Goal: Task Accomplishment & Management: Use online tool/utility

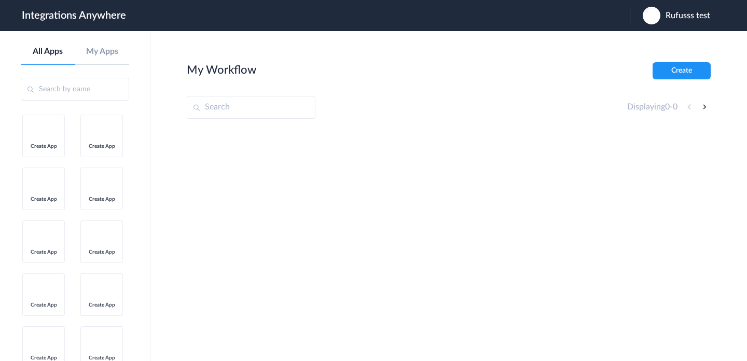
click at [658, 18] on img at bounding box center [652, 16] width 18 height 18
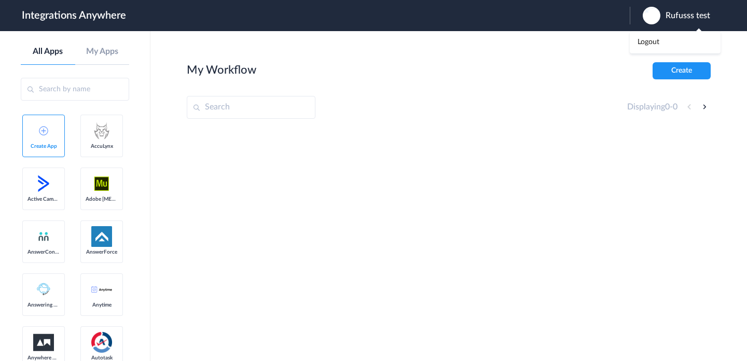
click at [655, 52] on ul "My Account Logout" at bounding box center [675, 42] width 91 height 22
click at [673, 15] on span "Rufusss test" at bounding box center [687, 16] width 45 height 10
click at [664, 37] on li "Logout" at bounding box center [675, 42] width 91 height 19
click at [575, 27] on header "Integrations Anywhere Launch Account Shourja Raj My Account Logout" at bounding box center [373, 15] width 747 height 31
click at [580, 21] on div "Launch Account Shourja Raj My Account Logout" at bounding box center [621, 16] width 200 height 18
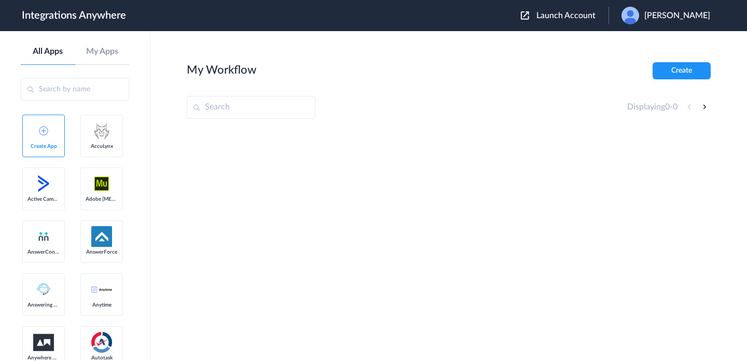
click at [579, 17] on span "Launch Account" at bounding box center [565, 15] width 59 height 8
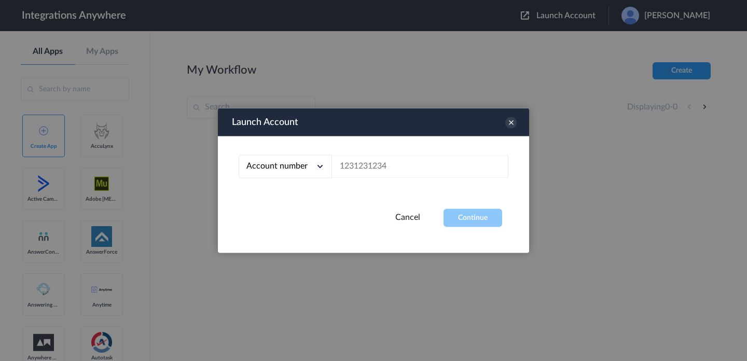
click at [397, 180] on div "Account number Account number Email address" at bounding box center [373, 172] width 311 height 73
click at [408, 172] on input "text" at bounding box center [420, 166] width 176 height 23
paste input "8664782713"
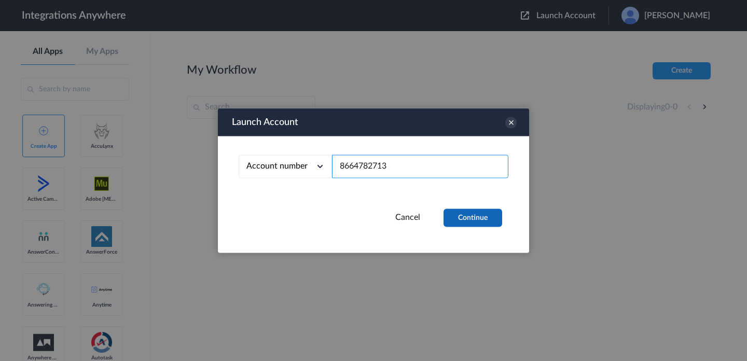
type input "8664782713"
click at [464, 219] on button "Continue" at bounding box center [472, 218] width 59 height 18
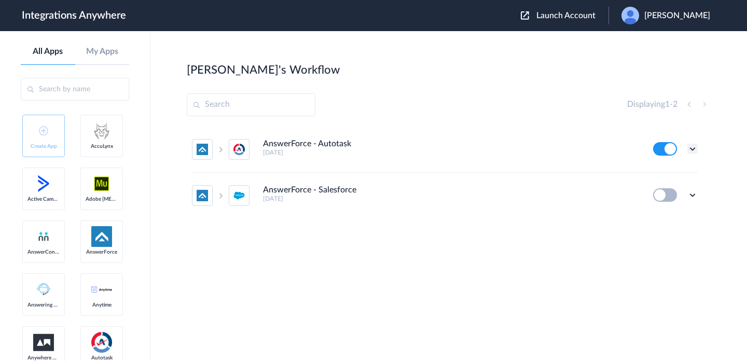
click at [690, 148] on icon at bounding box center [692, 149] width 10 height 10
click at [661, 171] on link "Edit" at bounding box center [650, 172] width 25 height 7
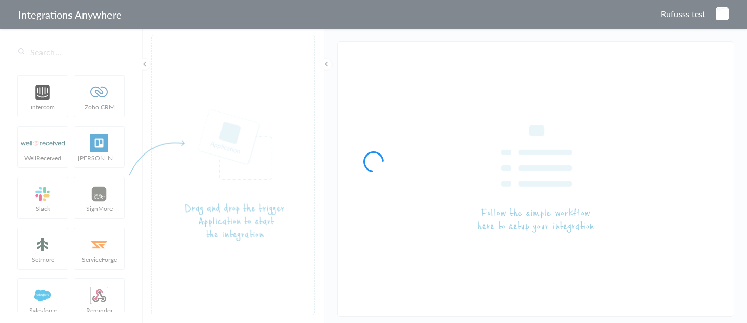
type input "AnswerForce - Autotask"
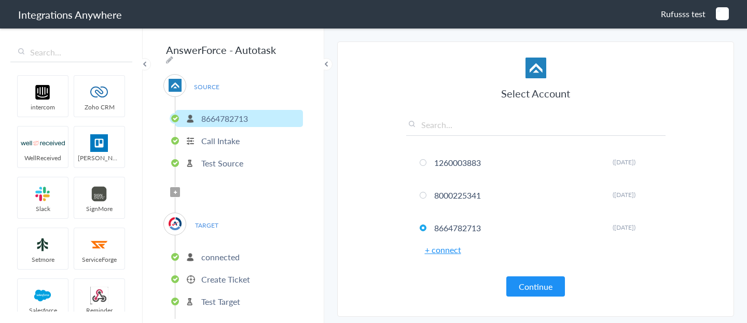
click at [240, 235] on p "Create Ticket" at bounding box center [225, 279] width 49 height 12
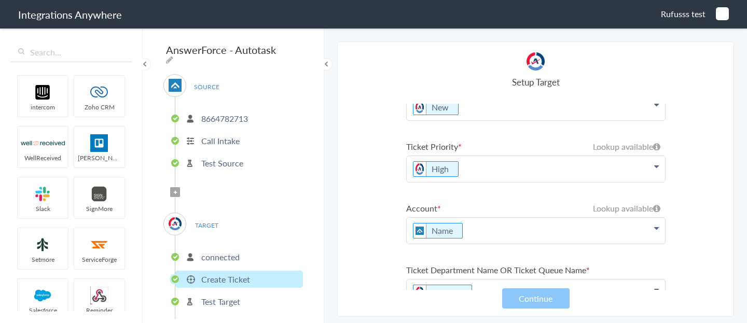
scroll to position [116, 0]
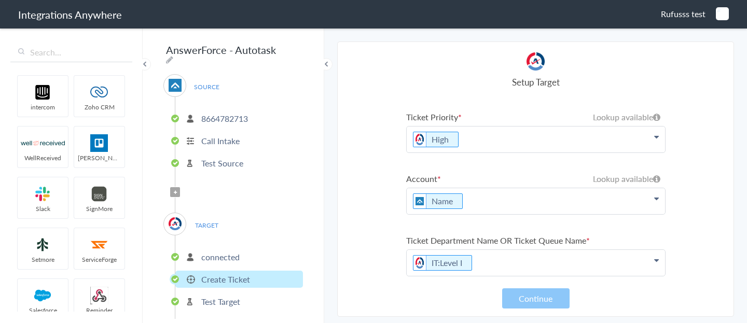
click at [227, 132] on li "Call Intake" at bounding box center [239, 140] width 128 height 17
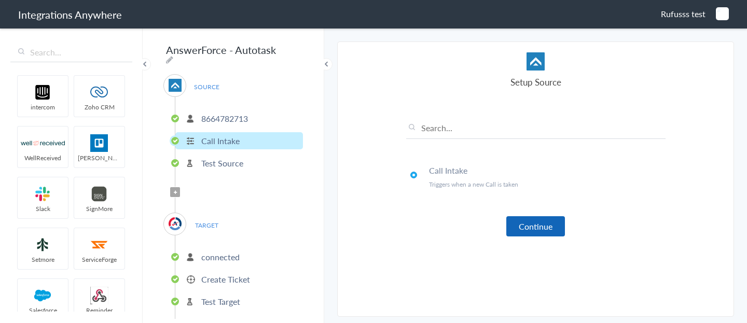
click at [535, 228] on button "Continue" at bounding box center [535, 226] width 59 height 20
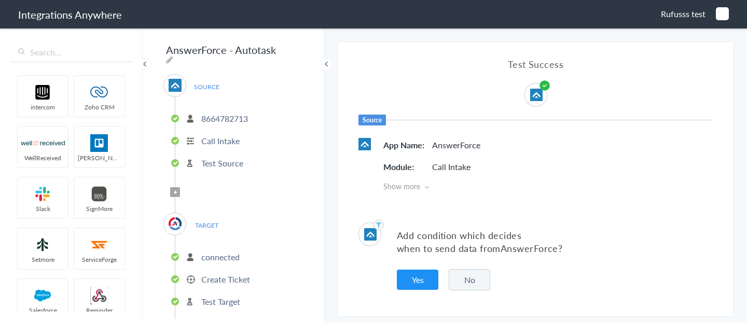
click at [474, 235] on button "No" at bounding box center [469, 279] width 41 height 21
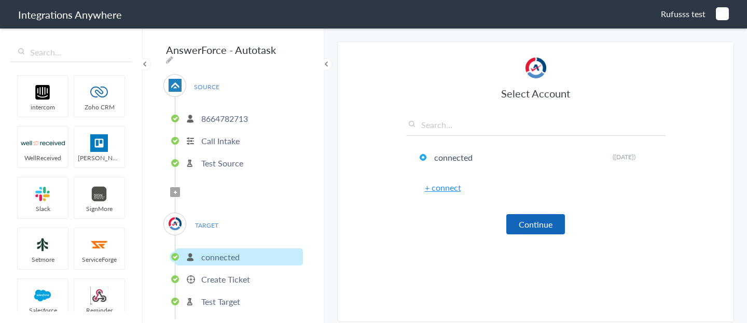
click at [545, 223] on button "Continue" at bounding box center [535, 224] width 59 height 20
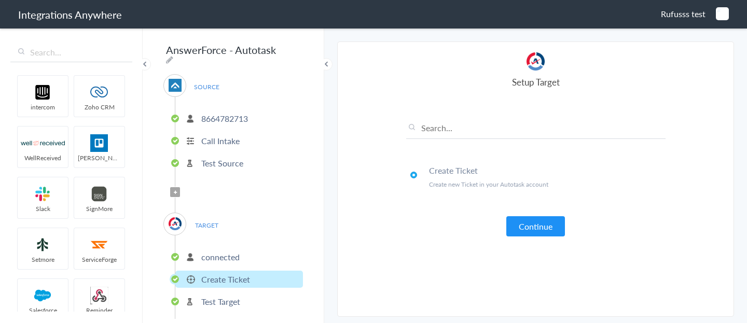
click at [241, 235] on p "Create Ticket" at bounding box center [225, 279] width 49 height 12
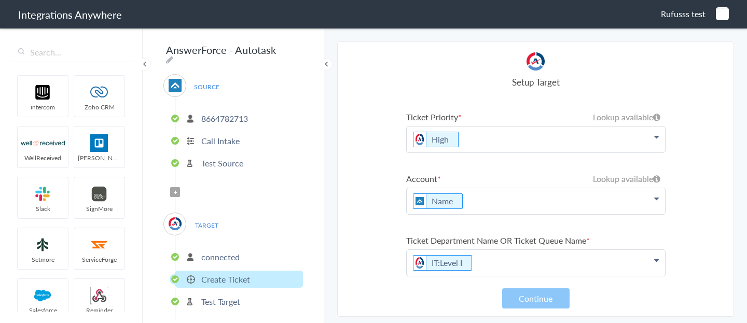
click at [498, 198] on p "Name" at bounding box center [536, 201] width 258 height 26
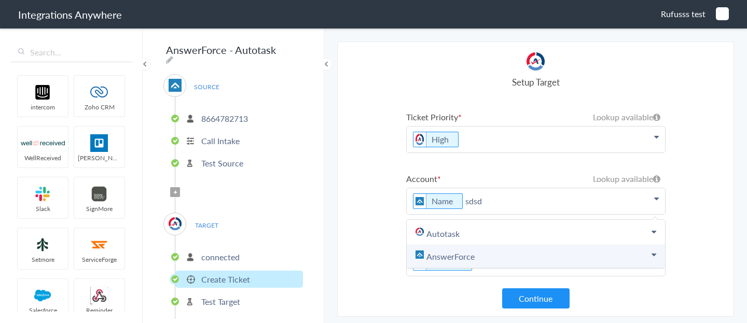
click at [489, 235] on link "AnswerForce" at bounding box center [536, 256] width 258 height 23
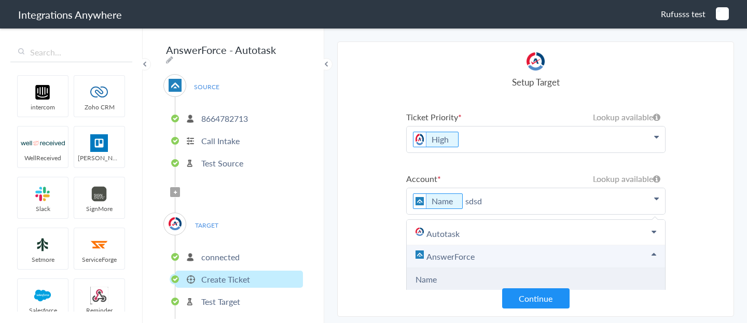
click at [476, 235] on li "Name" at bounding box center [536, 279] width 258 height 23
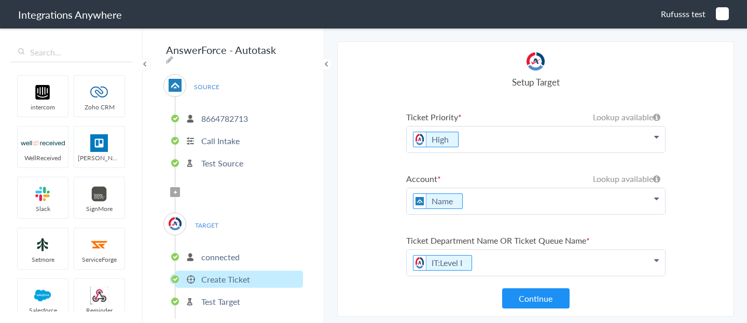
click at [509, 205] on p "Name" at bounding box center [536, 201] width 258 height 26
click at [374, 201] on section "Select Account 1260003883 Rename Delete (3 days ago) 8000225341 Rename Delete (…" at bounding box center [535, 178] width 397 height 275
click at [505, 205] on p "Name" at bounding box center [536, 201] width 258 height 26
click at [494, 192] on p "Name" at bounding box center [536, 201] width 258 height 26
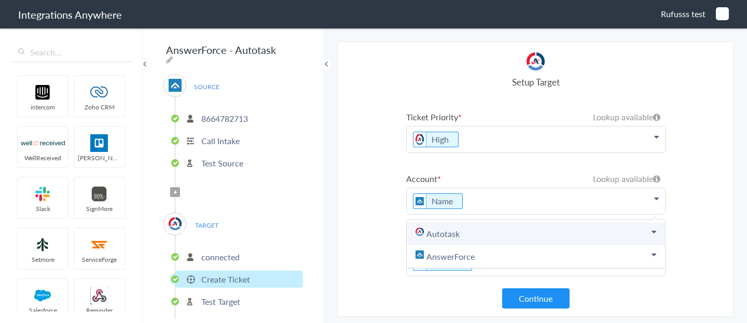
scroll to position [135, 0]
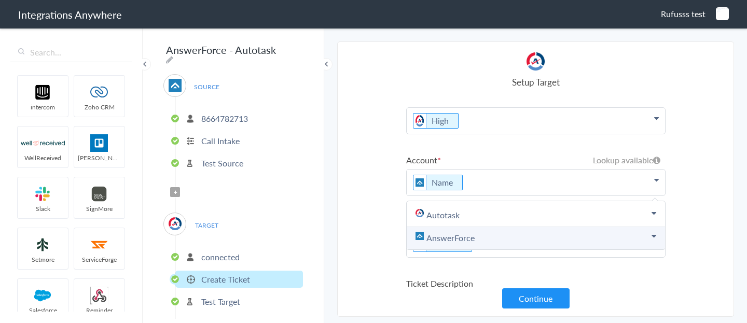
click at [492, 235] on link "AnswerForce" at bounding box center [536, 238] width 258 height 23
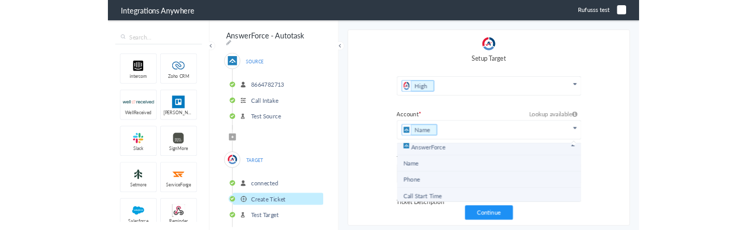
scroll to position [38, 0]
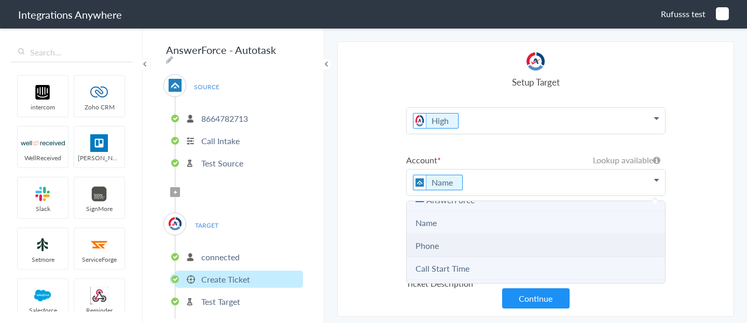
click at [477, 235] on li "Phone" at bounding box center [536, 245] width 258 height 23
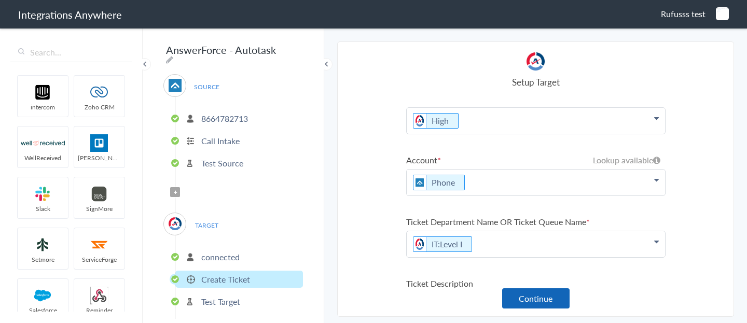
click at [535, 235] on button "Continue" at bounding box center [535, 298] width 67 height 20
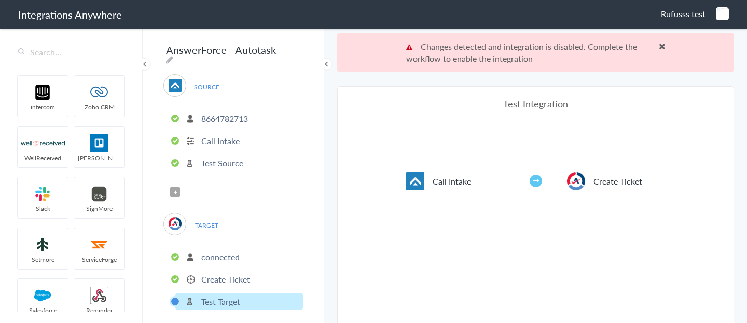
click at [233, 235] on p "Create Ticket" at bounding box center [225, 279] width 49 height 12
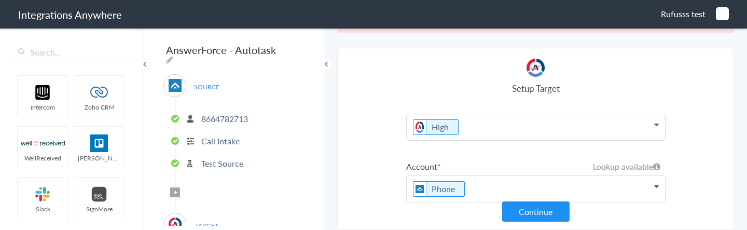
scroll to position [36, 0]
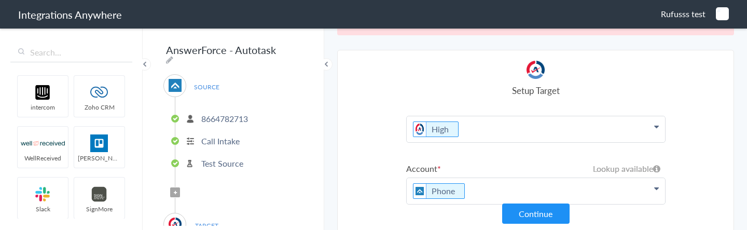
click at [488, 193] on p "Phone" at bounding box center [536, 191] width 258 height 26
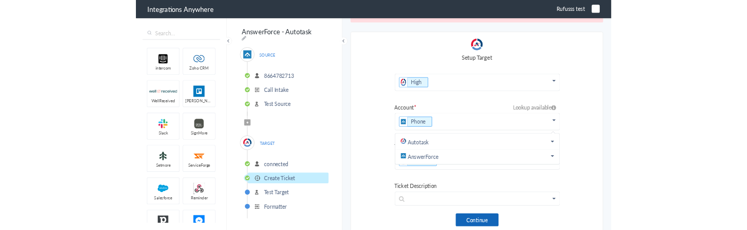
scroll to position [0, 0]
